Goal: Task Accomplishment & Management: Manage account settings

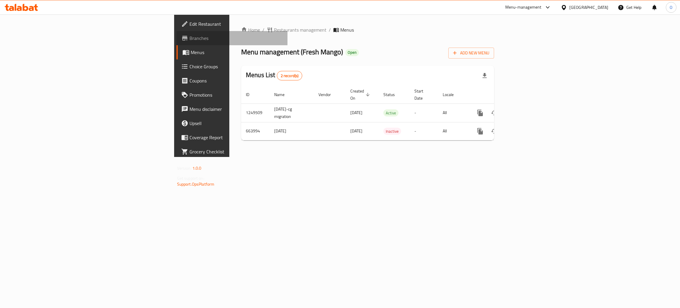
click at [189, 39] on span "Branches" at bounding box center [236, 38] width 94 height 7
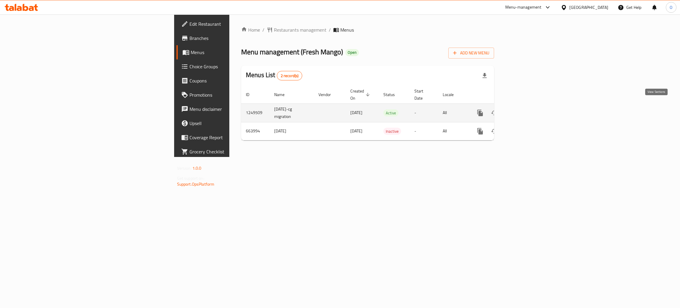
click at [526, 109] on icon "enhanced table" at bounding box center [522, 112] width 7 height 7
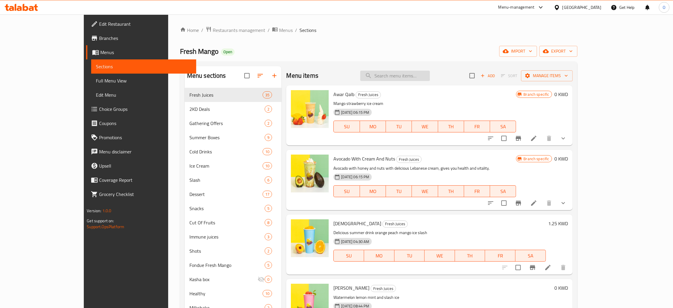
click at [420, 77] on input "search" at bounding box center [395, 76] width 70 height 10
paste input "Snack Meal"
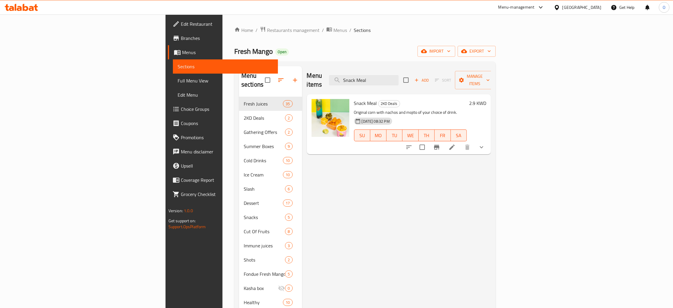
type input "Snack Meal"
click at [598, 5] on div "[GEOGRAPHIC_DATA]" at bounding box center [582, 7] width 39 height 6
type input "bah"
click at [537, 51] on div "[GEOGRAPHIC_DATA]" at bounding box center [557, 47] width 89 height 14
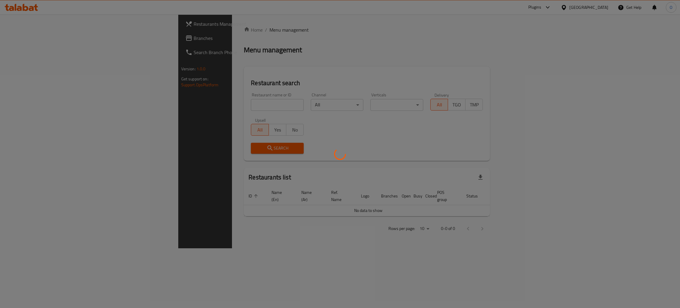
click at [196, 103] on div at bounding box center [340, 154] width 680 height 308
click at [188, 104] on div at bounding box center [340, 154] width 680 height 308
click at [179, 104] on div at bounding box center [340, 154] width 680 height 308
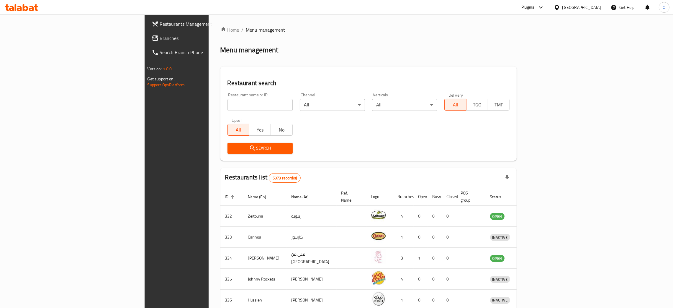
click at [228, 103] on input "search" at bounding box center [260, 105] width 65 height 12
paste input "Fried Thai Spice"
type input "Fried Thai Spice"
click button "Search" at bounding box center [260, 148] width 65 height 11
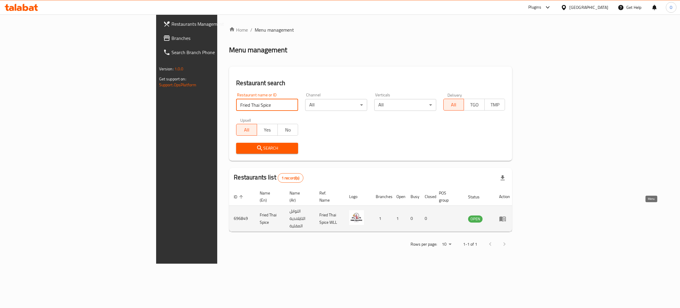
click at [506, 215] on icon "enhanced table" at bounding box center [502, 218] width 7 height 7
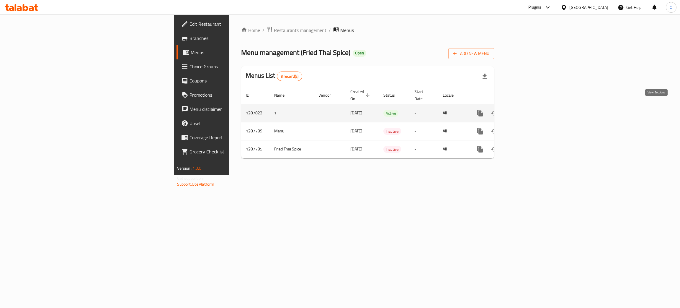
click at [525, 110] on icon "enhanced table" at bounding box center [522, 112] width 5 height 5
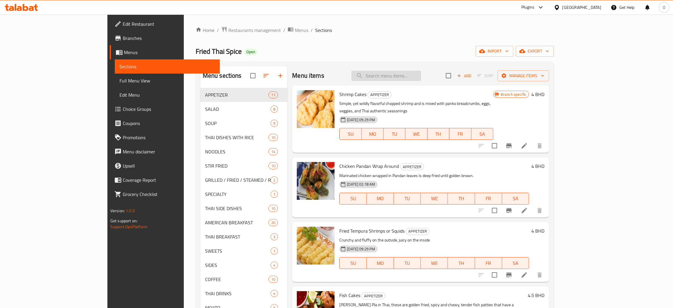
click at [406, 72] on input "search" at bounding box center [387, 76] width 70 height 10
paste input "Gaeng Som With Mixed Vegetables"
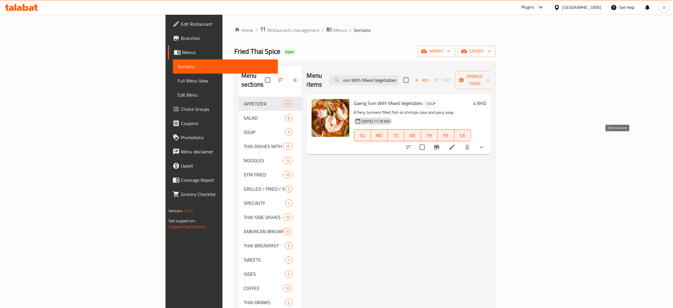
type input "Gaeng Som With Mixed Vegetables"
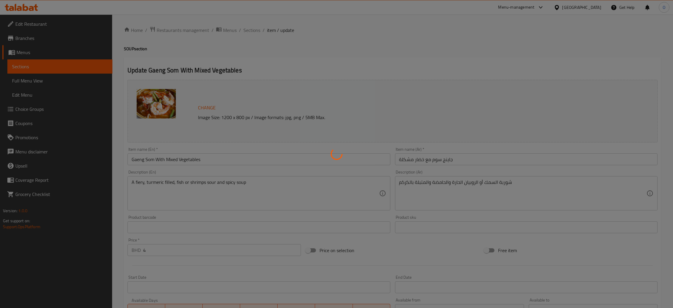
type input "خيارات الطلب الحارة"
type input "1"
type input "جاينغ سوم تشويس"
type input "1"
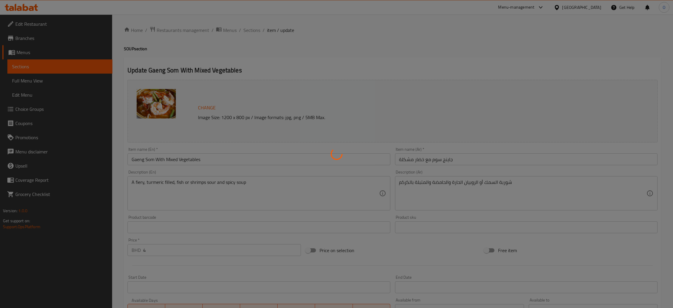
type input "1"
type input "إضافات"
type input "0"
type input "2"
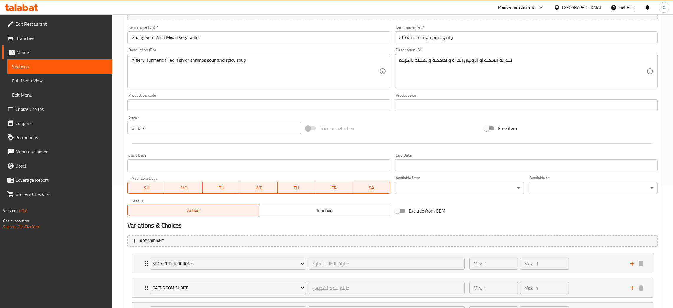
scroll to position [176, 0]
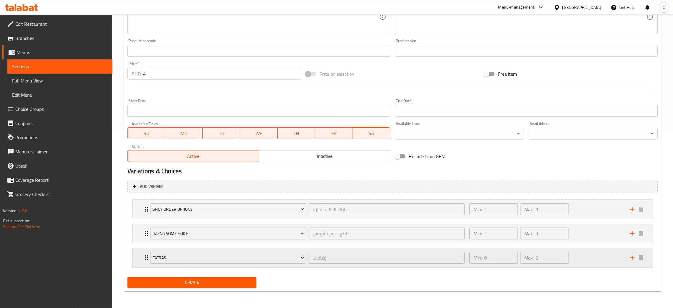
click at [591, 260] on div "Min: 0 ​ Max: 2 ​" at bounding box center [546, 257] width 161 height 19
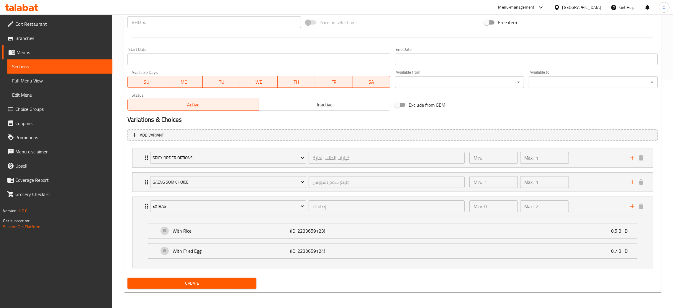
scroll to position [229, 0]
click at [375, 249] on div "With Fried Egg (ID: 2233659124) 0.7 BHD" at bounding box center [394, 249] width 471 height 15
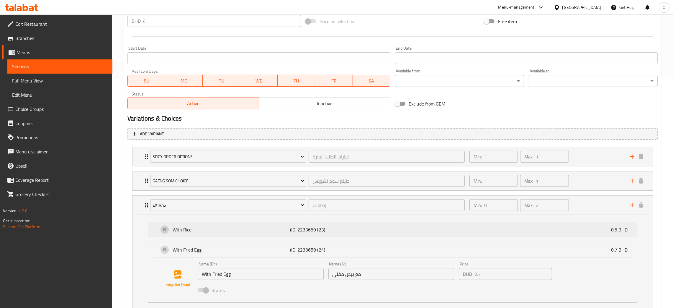
click at [375, 234] on div "With Rice (ID: 2233659123) 0.5 BHD" at bounding box center [394, 229] width 471 height 15
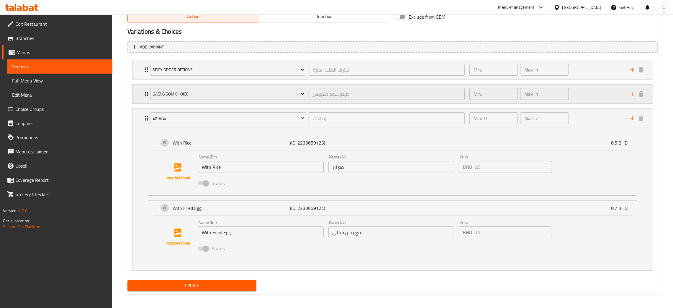
scroll to position [317, 0]
